Goal: Navigation & Orientation: Find specific page/section

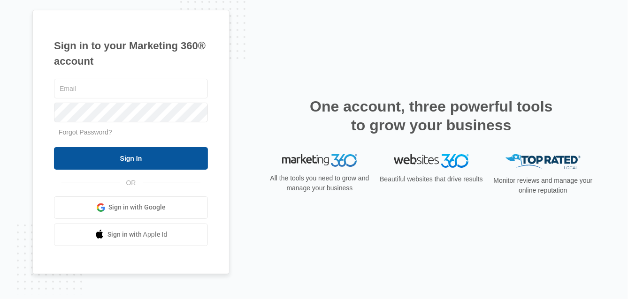
type input "[EMAIL_ADDRESS][DOMAIN_NAME]"
click at [144, 157] on input "Sign In" at bounding box center [131, 158] width 154 height 23
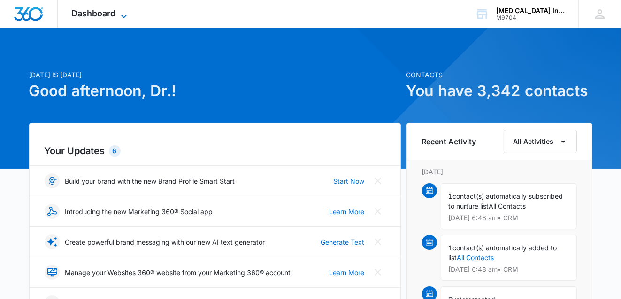
click at [121, 15] on icon at bounding box center [123, 16] width 11 height 11
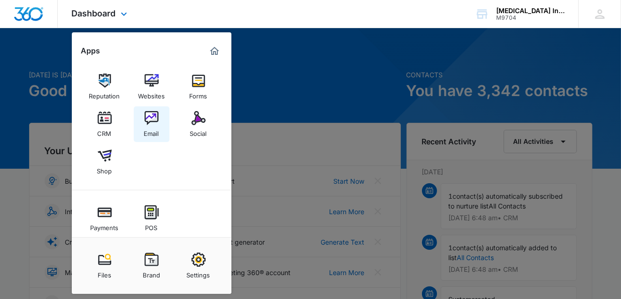
click at [149, 123] on img at bounding box center [151, 118] width 14 height 14
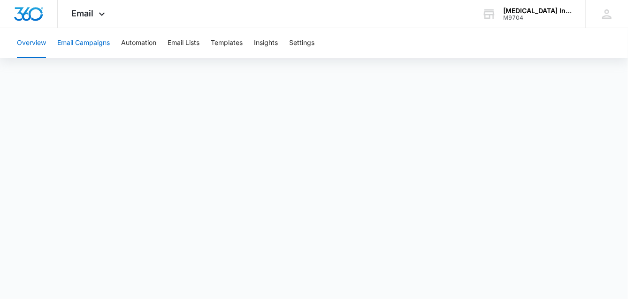
click at [99, 45] on button "Email Campaigns" at bounding box center [83, 43] width 53 height 30
click at [194, 45] on button "Email Lists" at bounding box center [183, 43] width 32 height 30
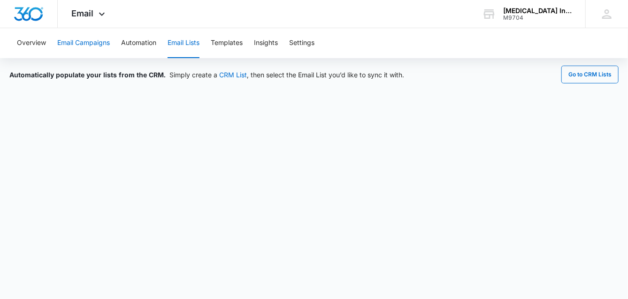
click at [98, 44] on button "Email Campaigns" at bounding box center [83, 43] width 53 height 30
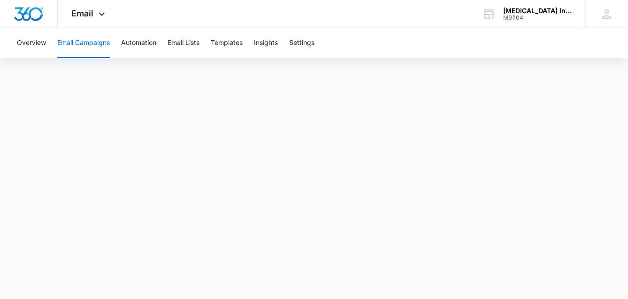
click at [86, 45] on button "Email Campaigns" at bounding box center [83, 43] width 53 height 30
click at [101, 19] on icon at bounding box center [101, 13] width 11 height 11
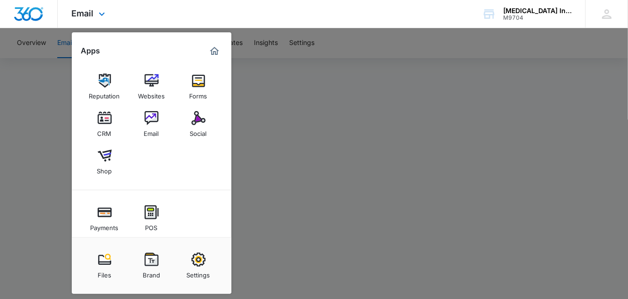
click at [101, 19] on icon at bounding box center [101, 13] width 11 height 11
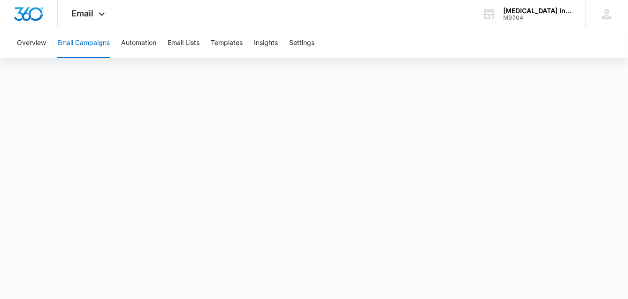
click at [98, 45] on button "Email Campaigns" at bounding box center [83, 43] width 53 height 30
click at [101, 42] on button "Email Campaigns" at bounding box center [83, 43] width 53 height 30
click at [45, 42] on button "Overview" at bounding box center [31, 43] width 29 height 30
click at [93, 45] on button "Email Campaigns" at bounding box center [83, 43] width 53 height 30
click at [96, 45] on button "Email Campaigns" at bounding box center [83, 43] width 53 height 30
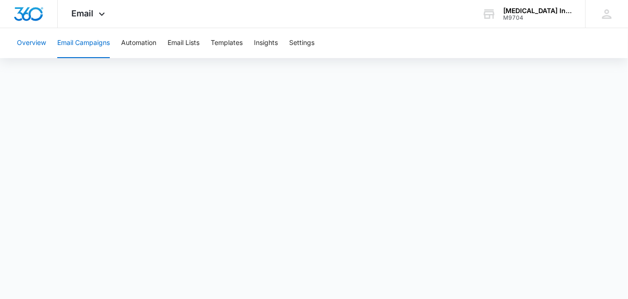
click at [37, 49] on button "Overview" at bounding box center [31, 43] width 29 height 30
click at [187, 45] on button "Email Lists" at bounding box center [183, 43] width 32 height 30
click at [105, 45] on button "Email Campaigns" at bounding box center [83, 43] width 53 height 30
click at [107, 43] on button "Email Campaigns" at bounding box center [83, 43] width 53 height 30
click at [101, 44] on button "Email Campaigns" at bounding box center [83, 43] width 53 height 30
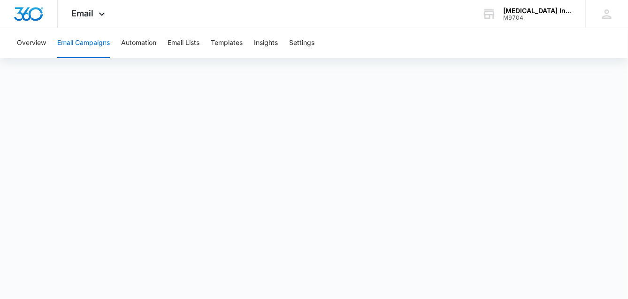
click at [47, 56] on div "Overview Email Campaigns Automation Email Lists Templates Insights Settings" at bounding box center [313, 43] width 605 height 30
click at [104, 44] on button "Email Campaigns" at bounding box center [83, 43] width 53 height 30
click at [41, 44] on button "Overview" at bounding box center [31, 43] width 29 height 30
click at [98, 42] on button "Email Campaigns" at bounding box center [83, 43] width 53 height 30
click at [43, 47] on button "Overview" at bounding box center [31, 43] width 29 height 30
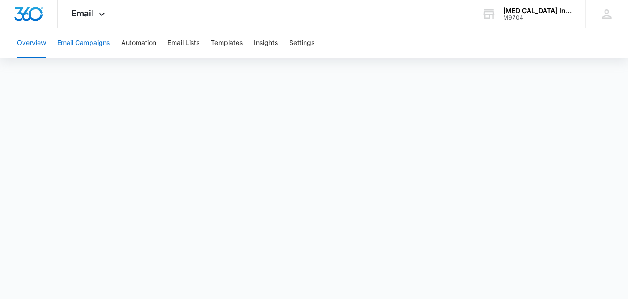
click at [87, 44] on button "Email Campaigns" at bounding box center [83, 43] width 53 height 30
click at [86, 44] on button "Email Campaigns" at bounding box center [83, 43] width 53 height 30
click at [37, 45] on button "Overview" at bounding box center [31, 43] width 29 height 30
click at [86, 44] on button "Email Campaigns" at bounding box center [83, 43] width 53 height 30
